Goal: Information Seeking & Learning: Learn about a topic

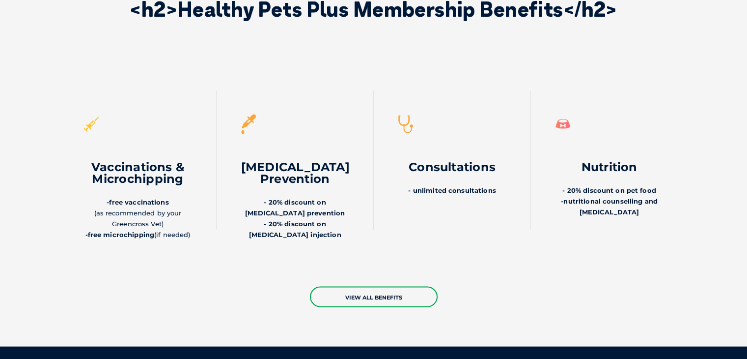
scroll to position [2051, 0]
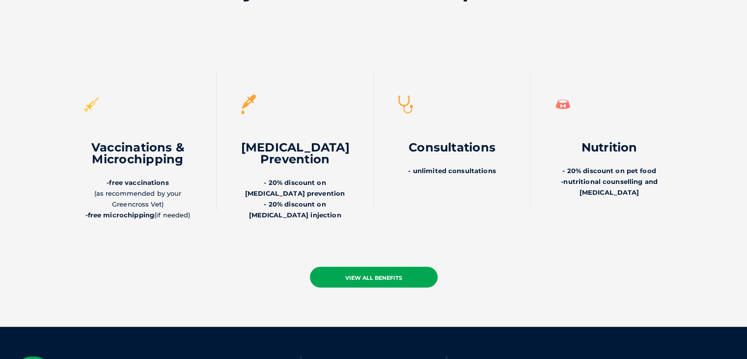
click at [358, 267] on link "view all benefits" at bounding box center [374, 277] width 128 height 21
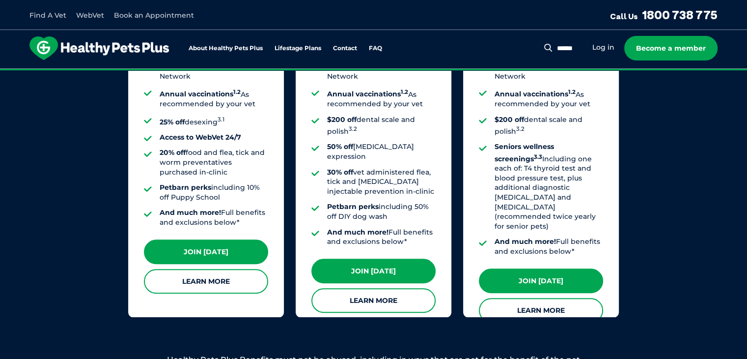
scroll to position [1216, 0]
